Goal: Share content: Share content

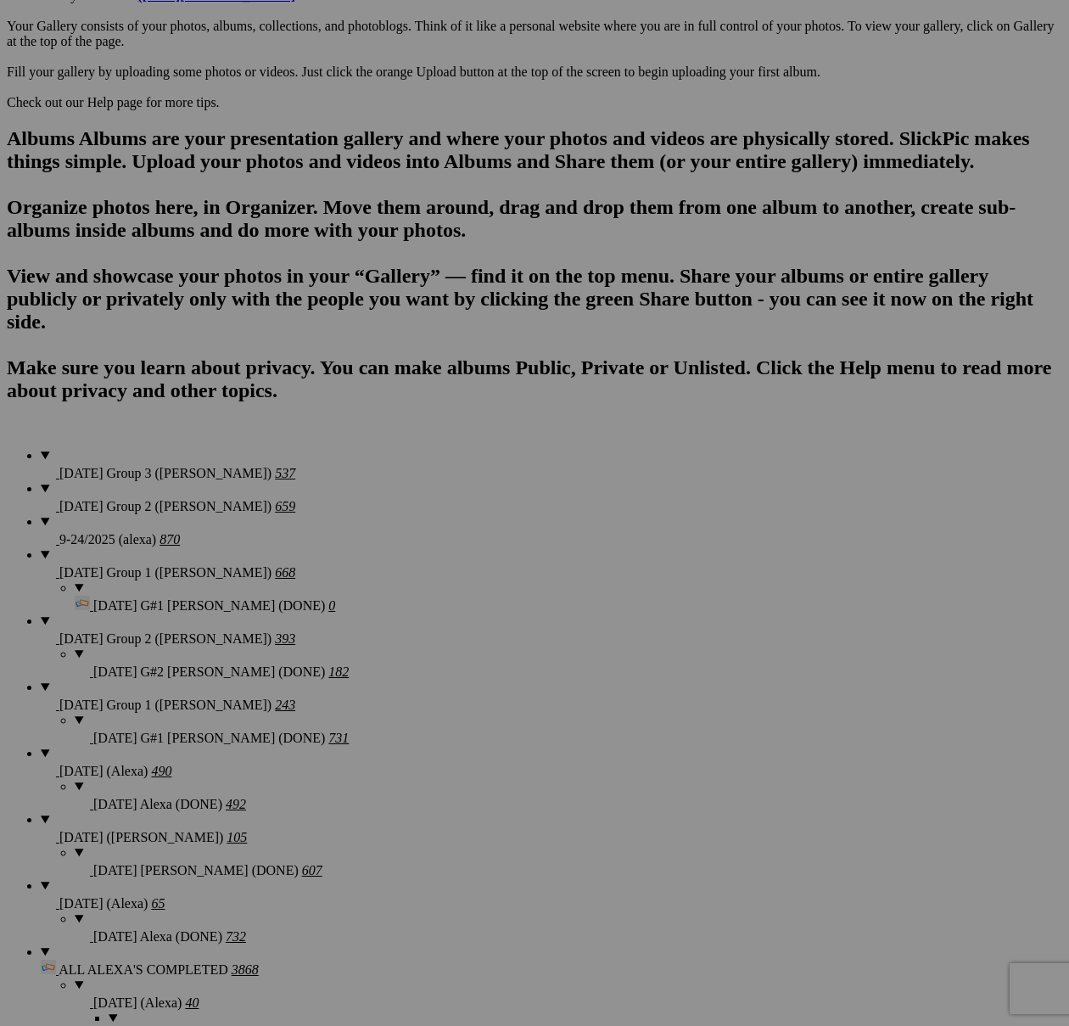
scroll to position [1004, 0]
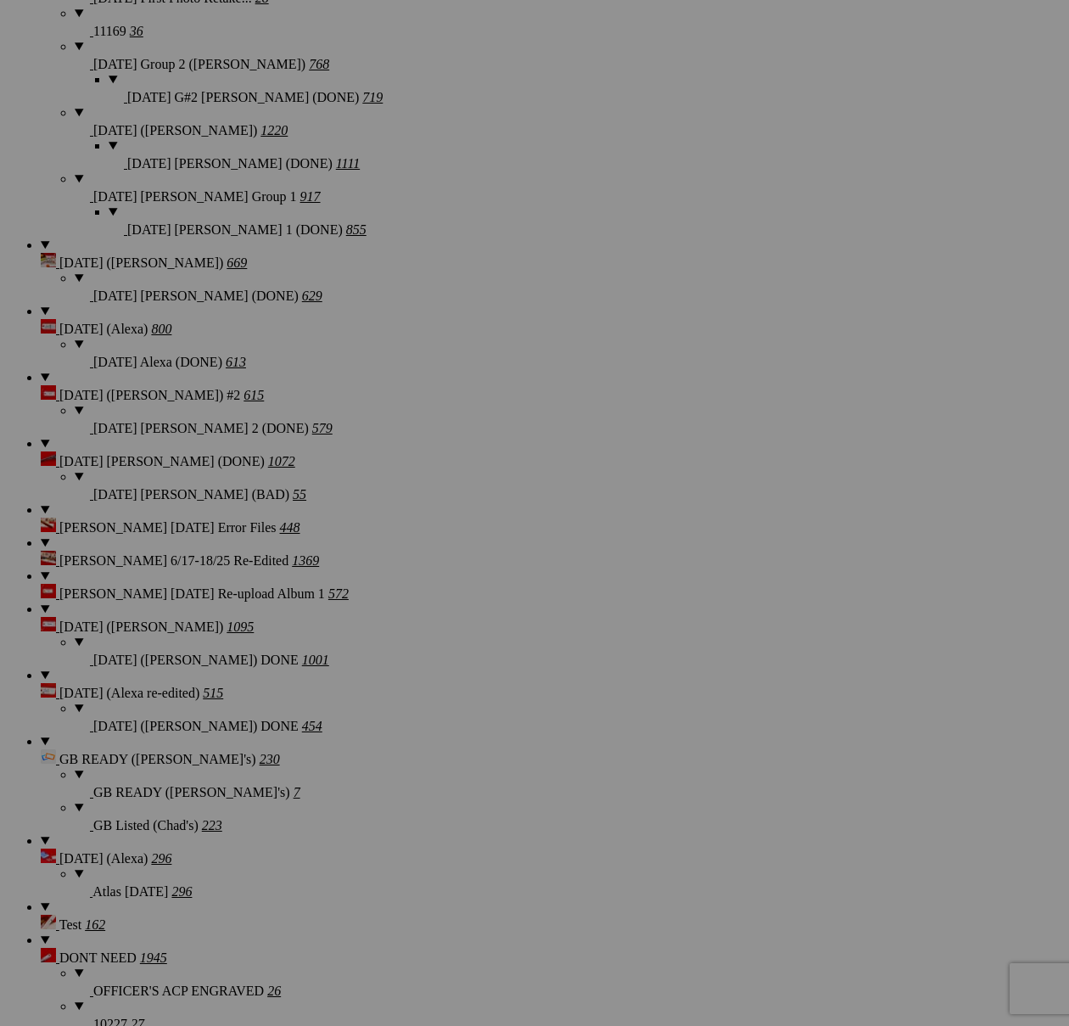
scroll to position [2693, 0]
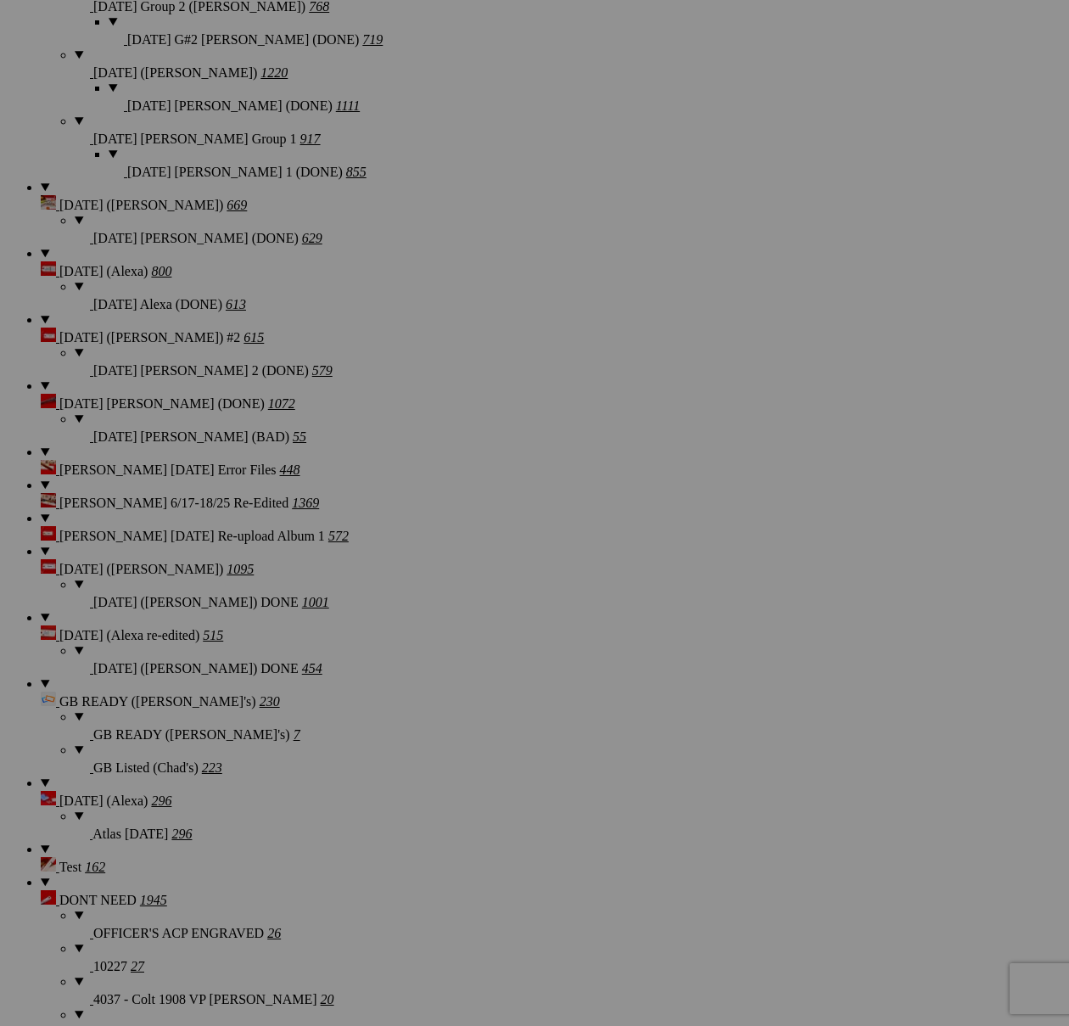
type textarea "<!-- [DOMAIN_NAME] image hosting. HTML Bulk Share code Starts Here --> <div sty…"
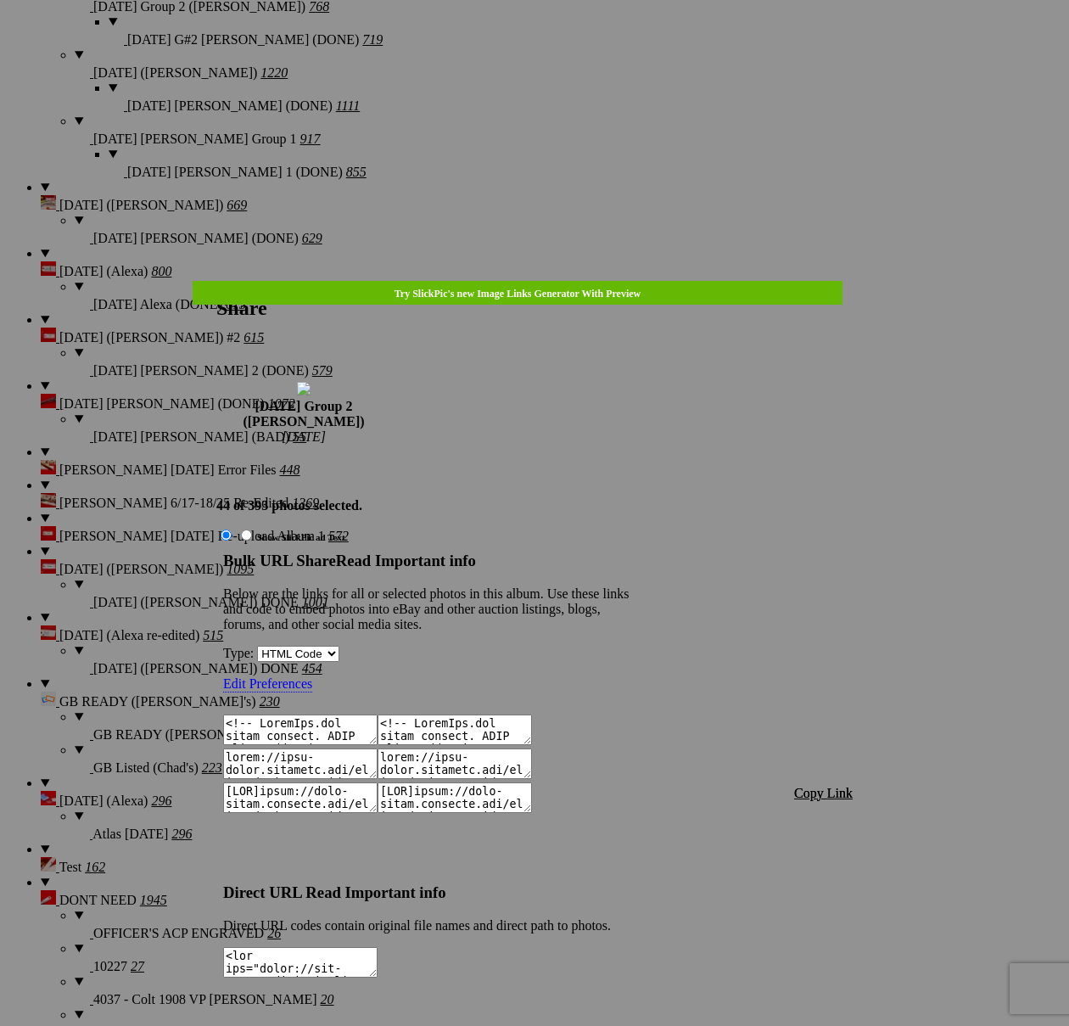
click at [814, 786] on span "Copy Link" at bounding box center [823, 793] width 59 height 14
click at [216, 281] on link at bounding box center [216, 281] width 0 height 0
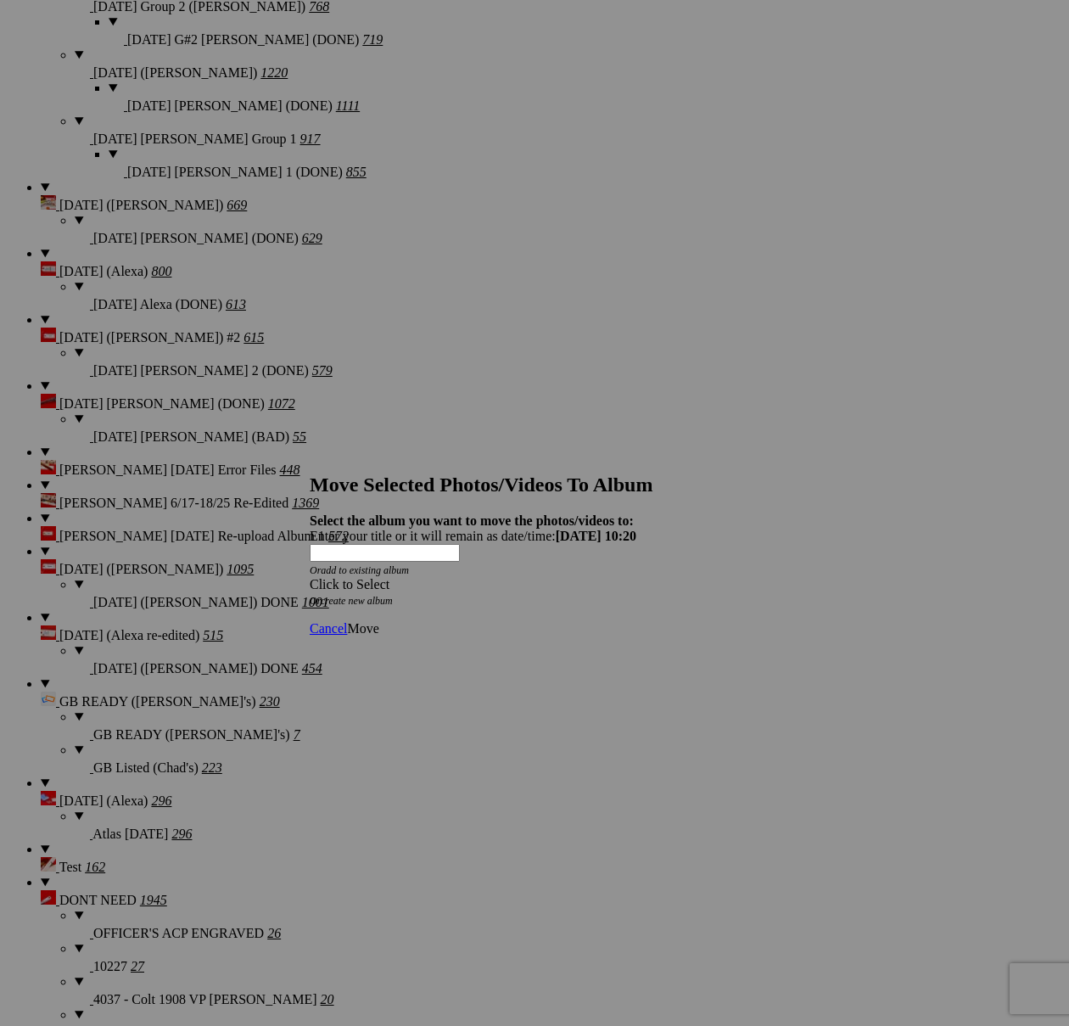
click at [598, 577] on div "Click to Select" at bounding box center [535, 584] width 450 height 15
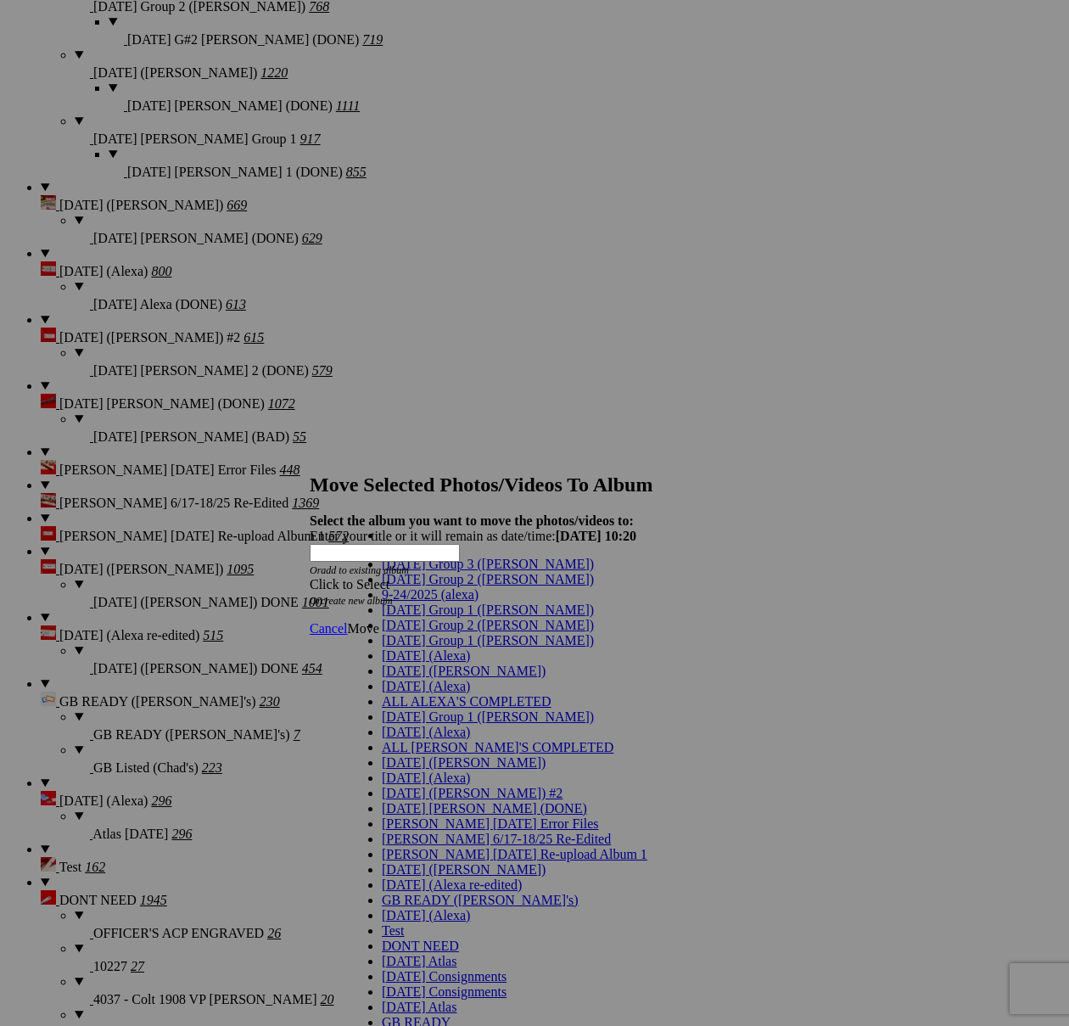
click at [417, 632] on span "[DATE] Group 2 ([PERSON_NAME])" at bounding box center [488, 625] width 212 height 14
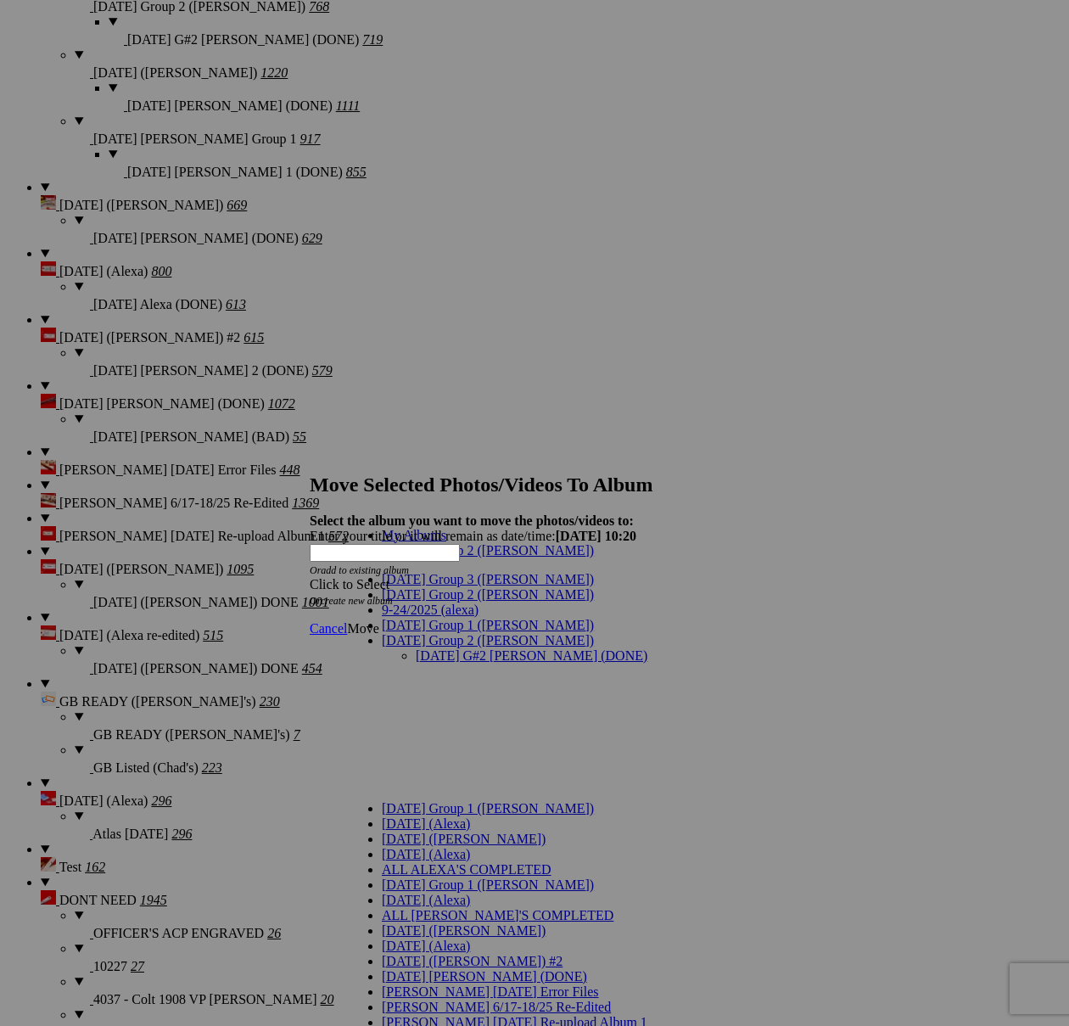
click at [440, 648] on link "[DATE] G#2 [PERSON_NAME] (DONE)" at bounding box center [532, 655] width 232 height 14
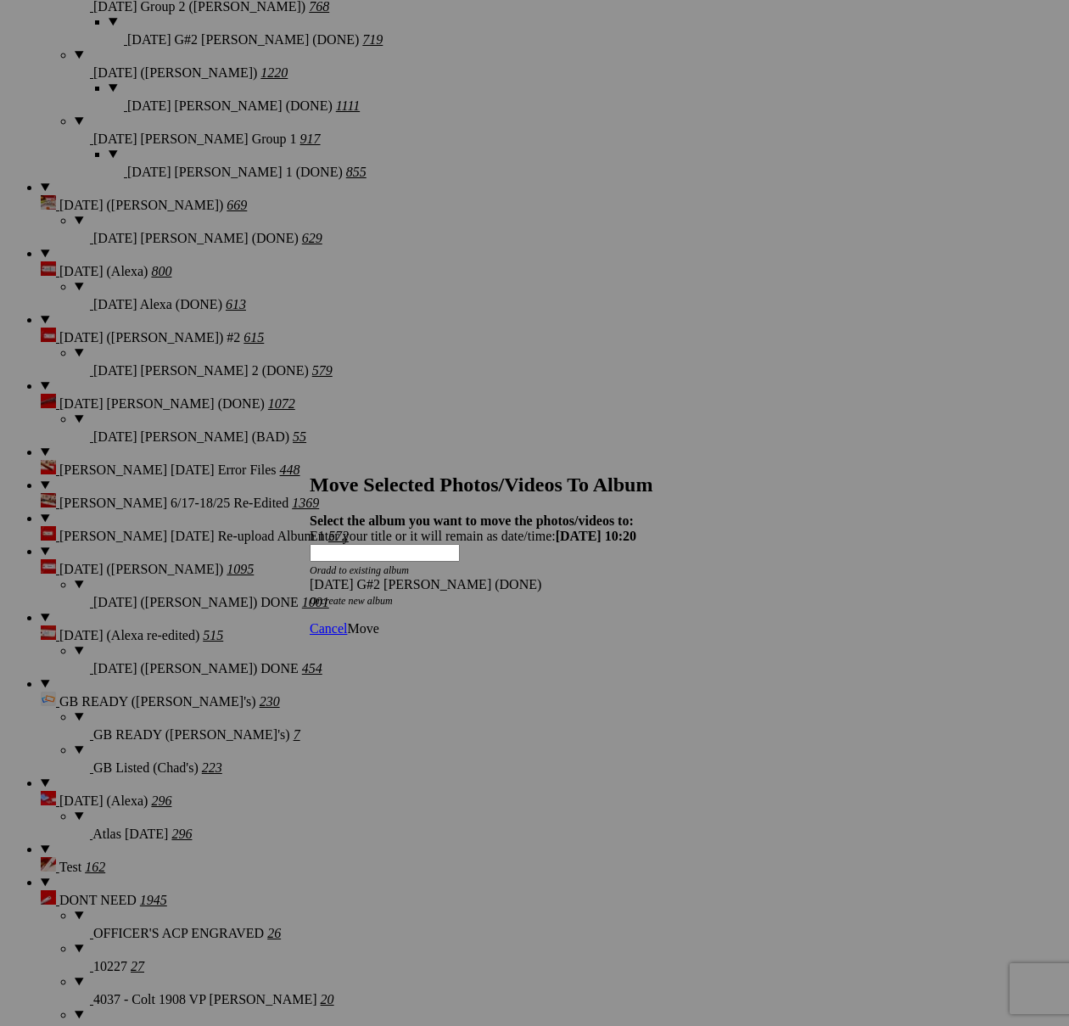
click at [378, 621] on link "Move" at bounding box center [362, 628] width 31 height 14
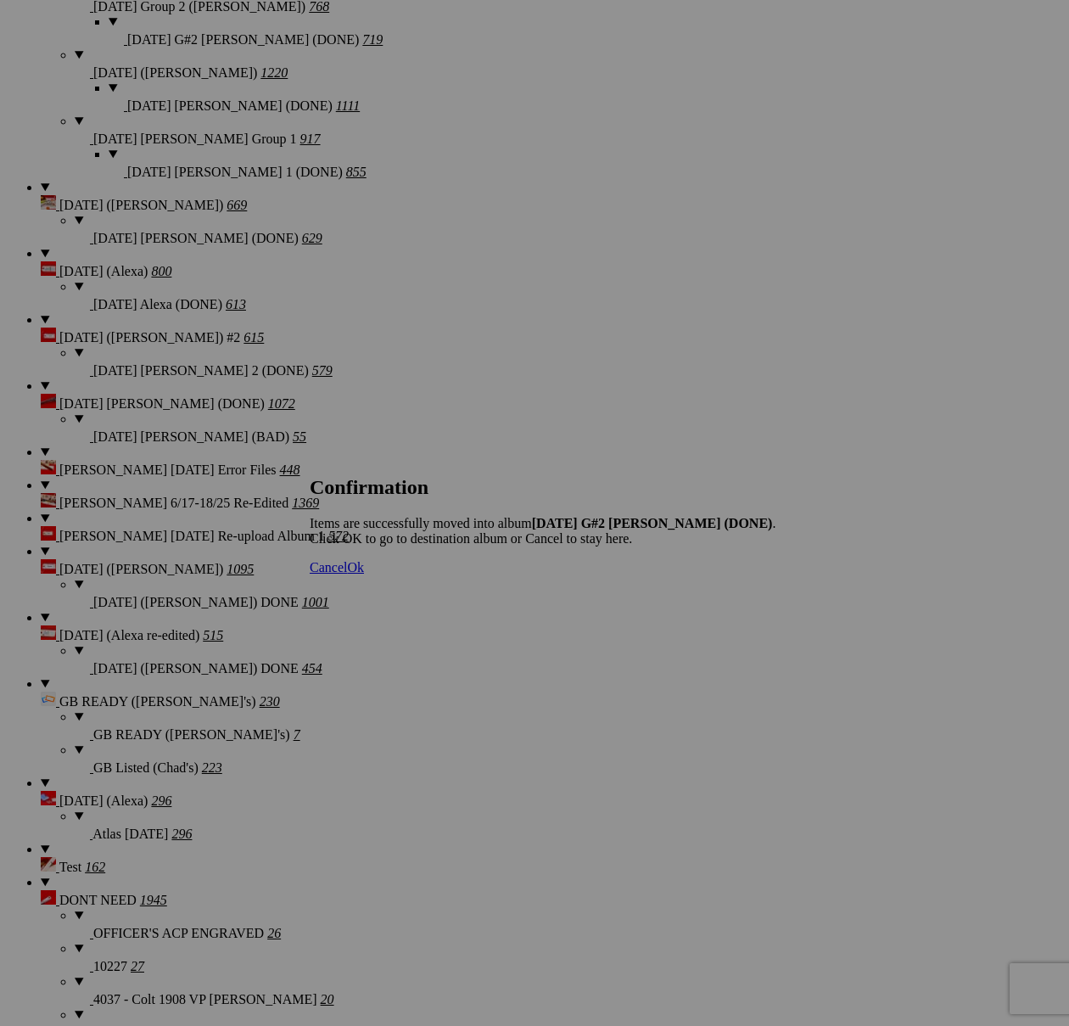
click at [347, 574] on span "Cancel" at bounding box center [328, 567] width 37 height 14
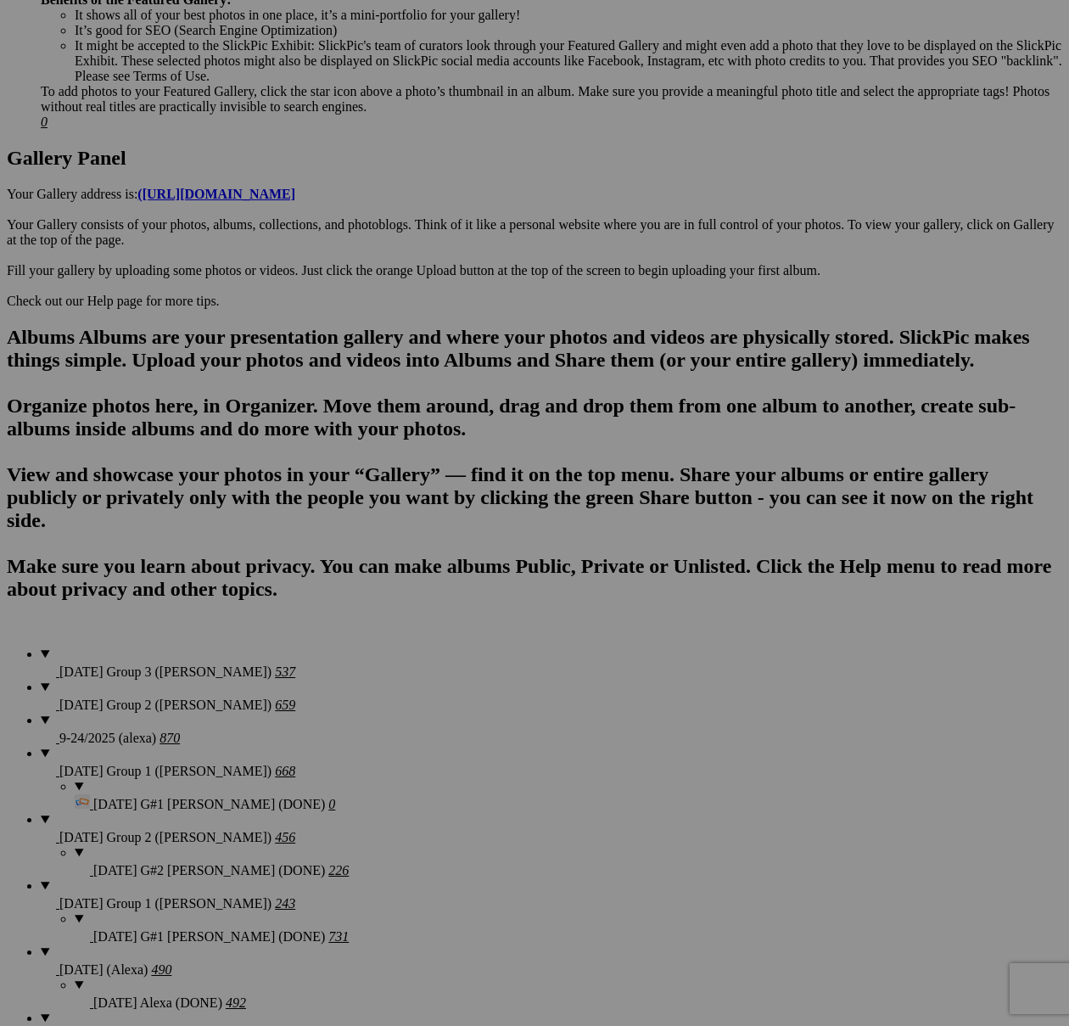
scroll to position [1331, 0]
